Goal: Use online tool/utility

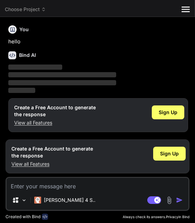
click at [23, 186] on textarea at bounding box center [98, 184] width 182 height 12
type textarea "x"
paste textarea "Build me a smart web-based chatbot called Zet – The Future Classmate. Zet shoul…"
type textarea "Build me a smart web-based chatbot called Zet – The Future Classmate. Zet shoul…"
type textarea "x"
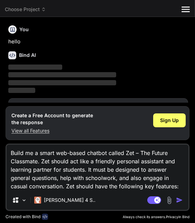
type textarea "Build me a smart web-based chatbot called Zet – The Future Classmate. Zet shoul…"
click at [182, 198] on img "button" at bounding box center [179, 199] width 7 height 7
click at [178, 199] on img "button" at bounding box center [179, 199] width 7 height 7
click at [181, 198] on img "button" at bounding box center [179, 199] width 7 height 7
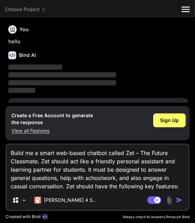
click at [181, 198] on img "button" at bounding box center [179, 199] width 7 height 7
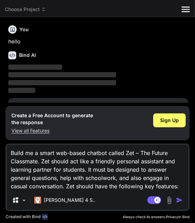
click at [181, 198] on img "button" at bounding box center [179, 199] width 7 height 7
click at [178, 200] on img "button" at bounding box center [179, 199] width 7 height 7
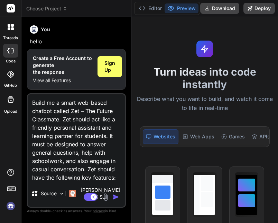
type textarea "x"
